Goal: Transaction & Acquisition: Purchase product/service

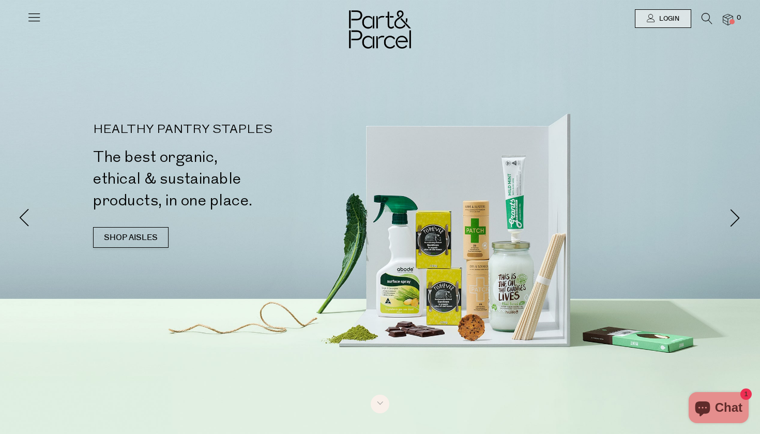
click at [708, 16] on icon at bounding box center [706, 18] width 11 height 11
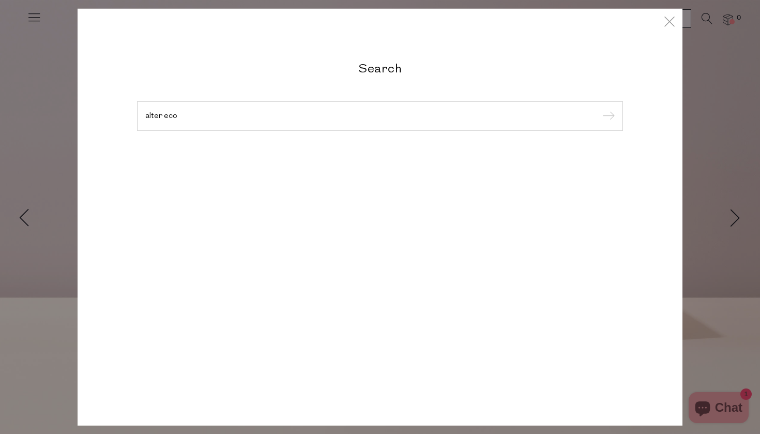
type input "alter eco"
click at [607, 116] on input "submit" at bounding box center [607, 117] width 16 height 16
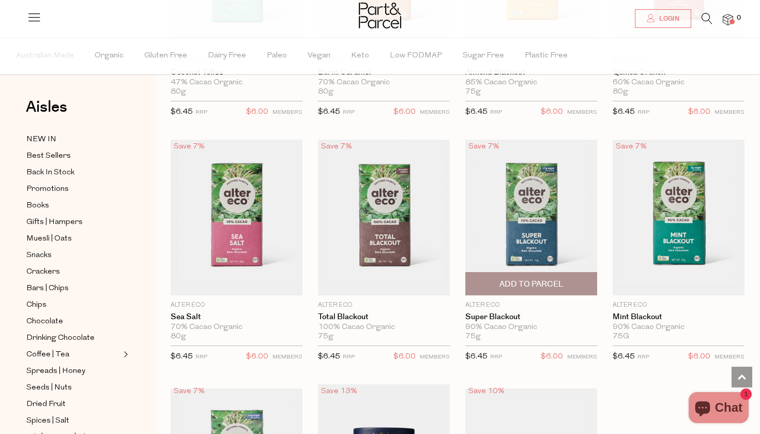
scroll to position [379, 0]
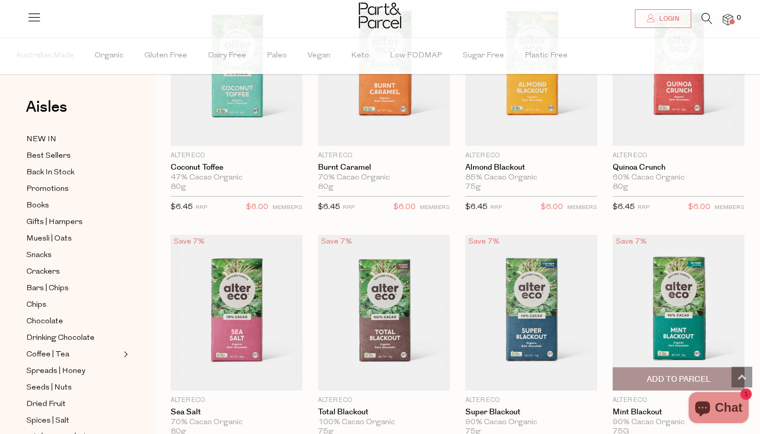
click at [647, 274] on img at bounding box center [678, 313] width 132 height 156
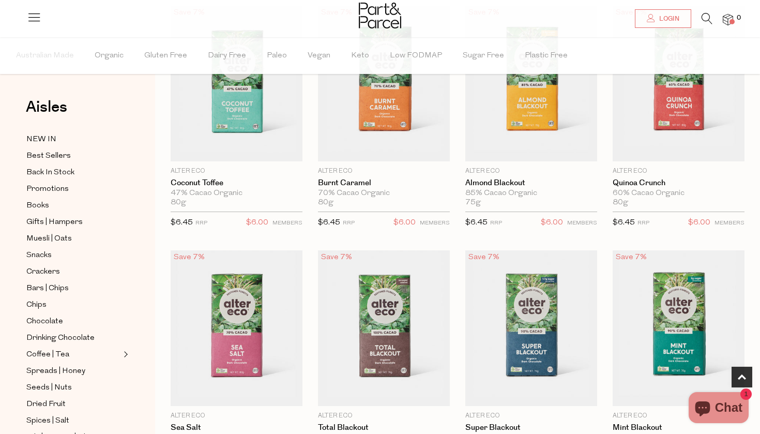
scroll to position [366, 0]
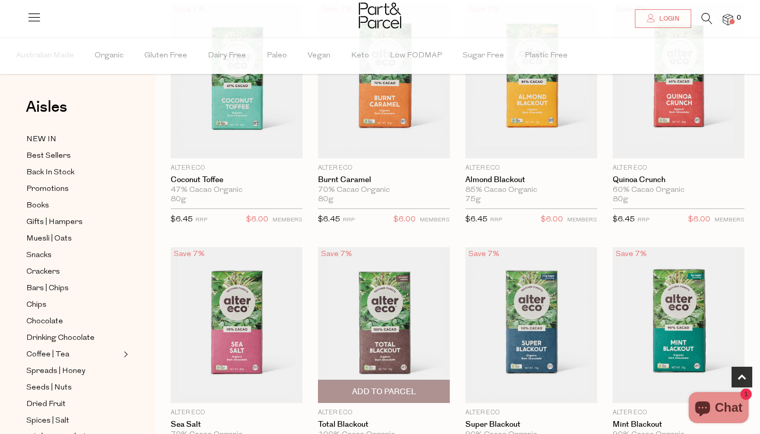
click at [404, 288] on img at bounding box center [384, 325] width 132 height 156
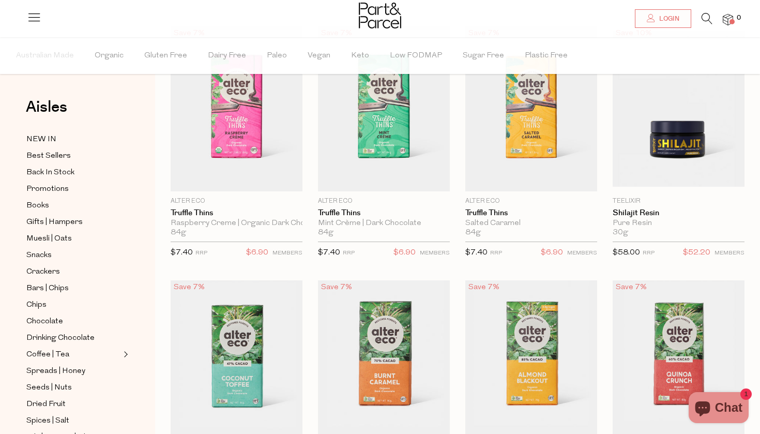
scroll to position [79, 0]
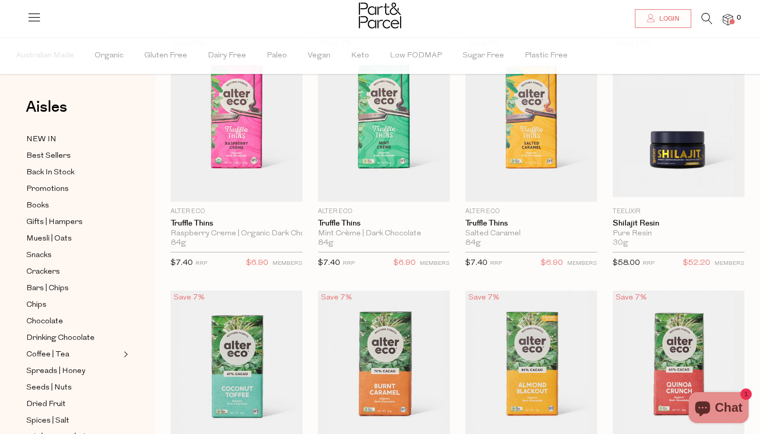
click at [708, 17] on icon at bounding box center [706, 18] width 11 height 11
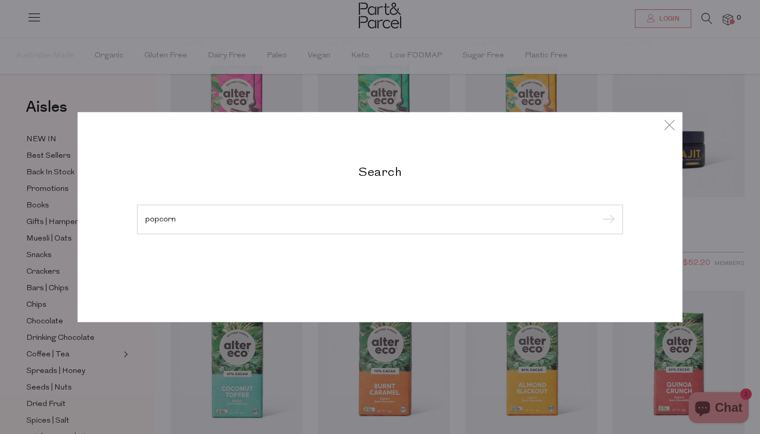
type input "popcorn"
click at [607, 220] on input "submit" at bounding box center [607, 220] width 16 height 16
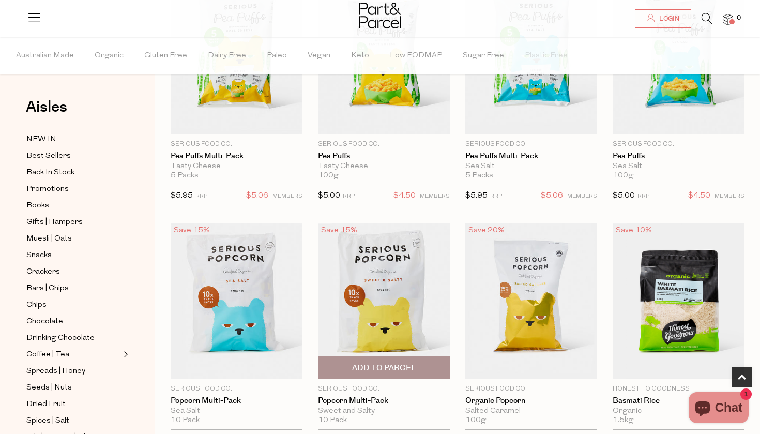
scroll to position [178, 0]
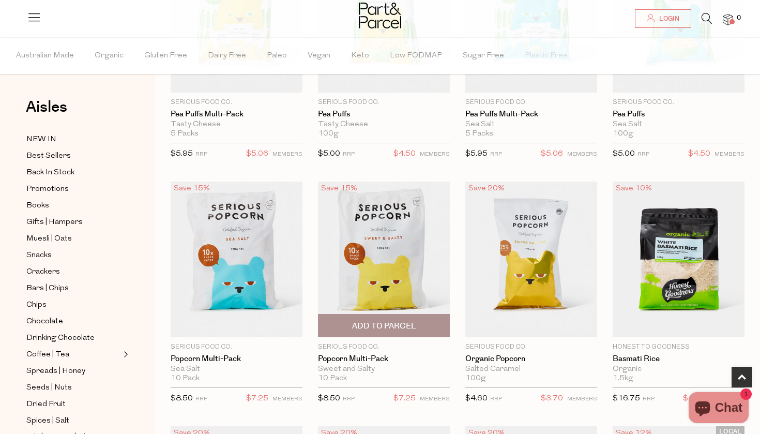
click at [377, 268] on img at bounding box center [384, 259] width 132 height 156
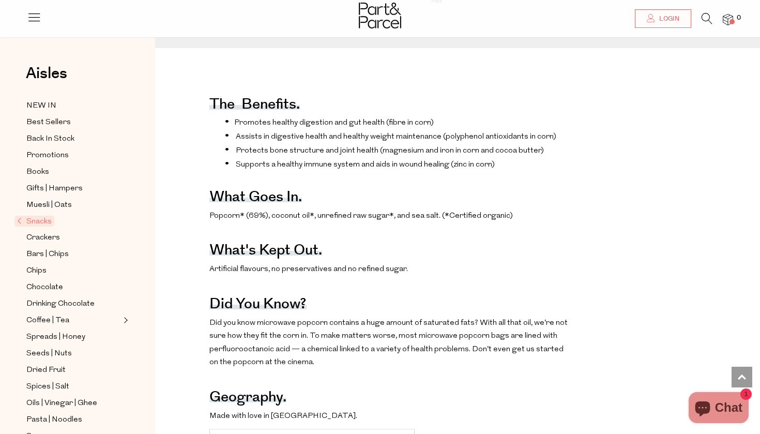
scroll to position [358, 0]
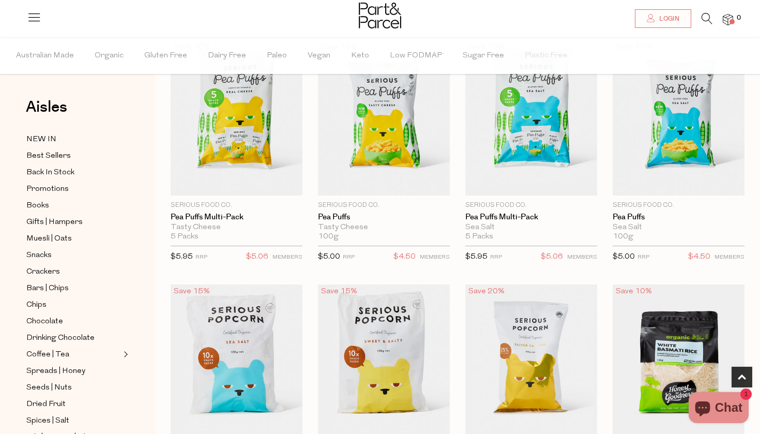
scroll to position [257, 0]
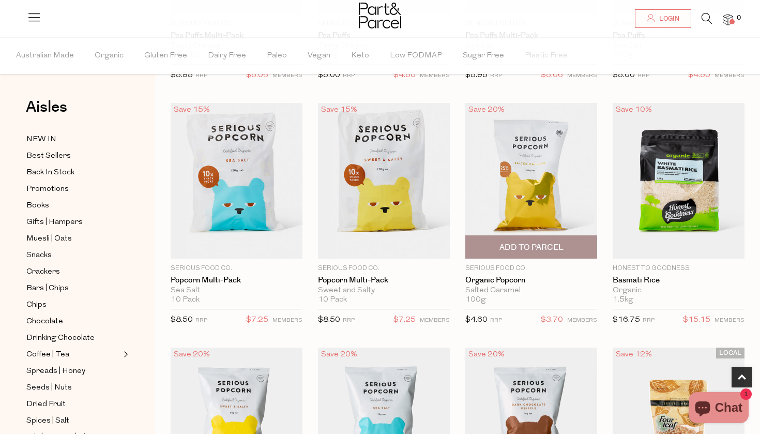
click at [519, 224] on img at bounding box center [531, 181] width 132 height 156
